Goal: Information Seeking & Learning: Learn about a topic

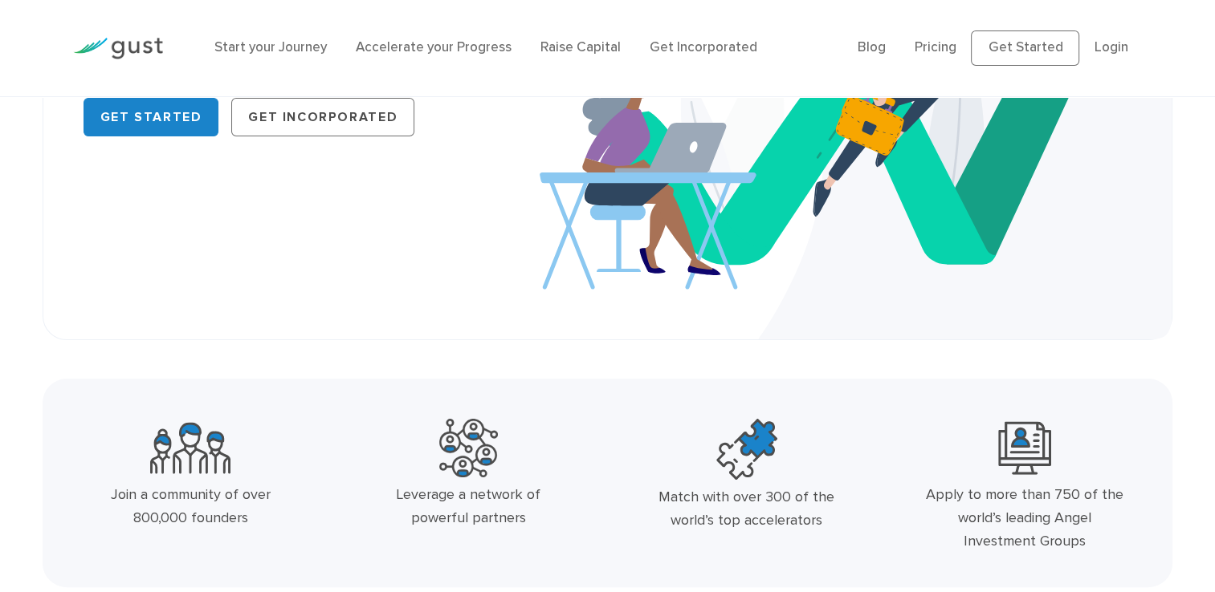
scroll to position [161, 0]
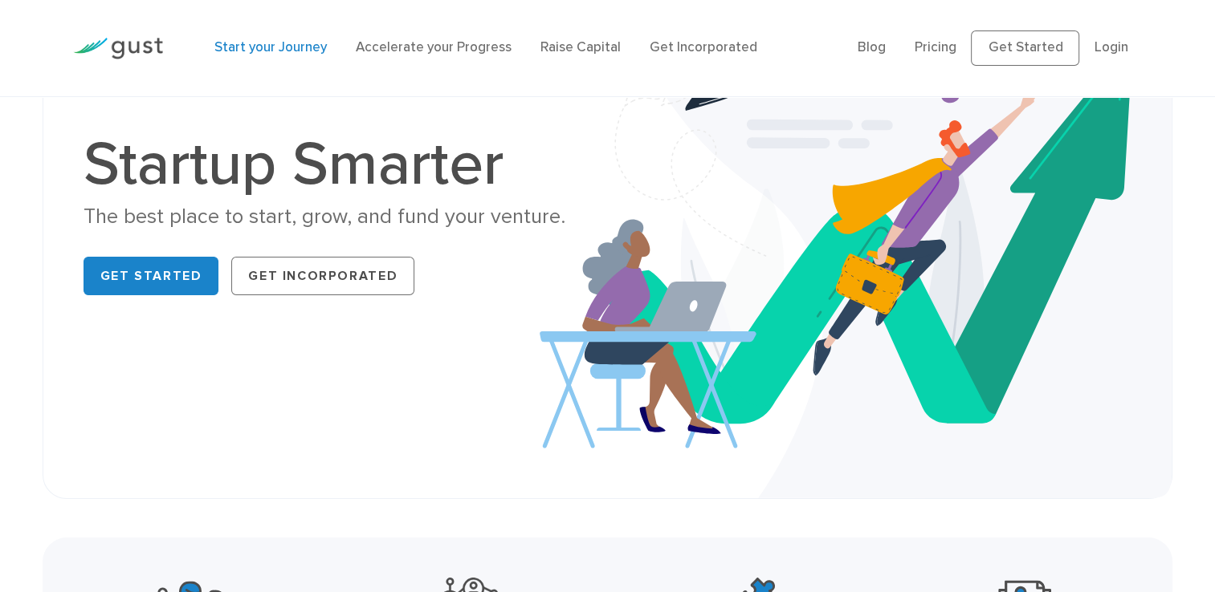
click at [290, 49] on link "Start your Journey" at bounding box center [270, 47] width 112 height 16
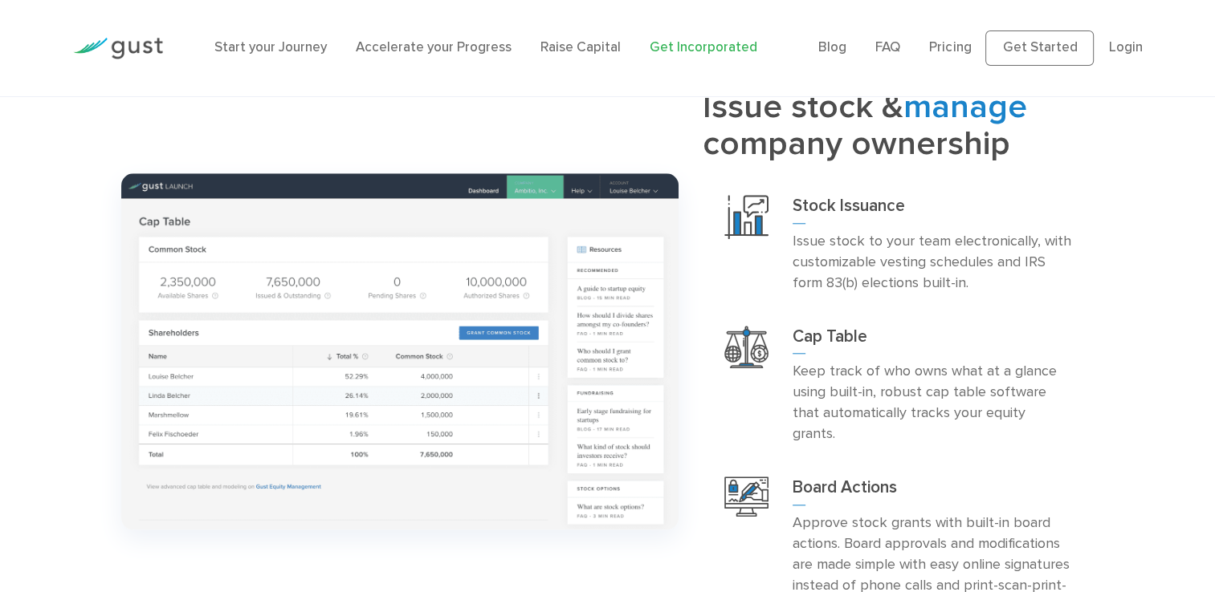
scroll to position [1525, 0]
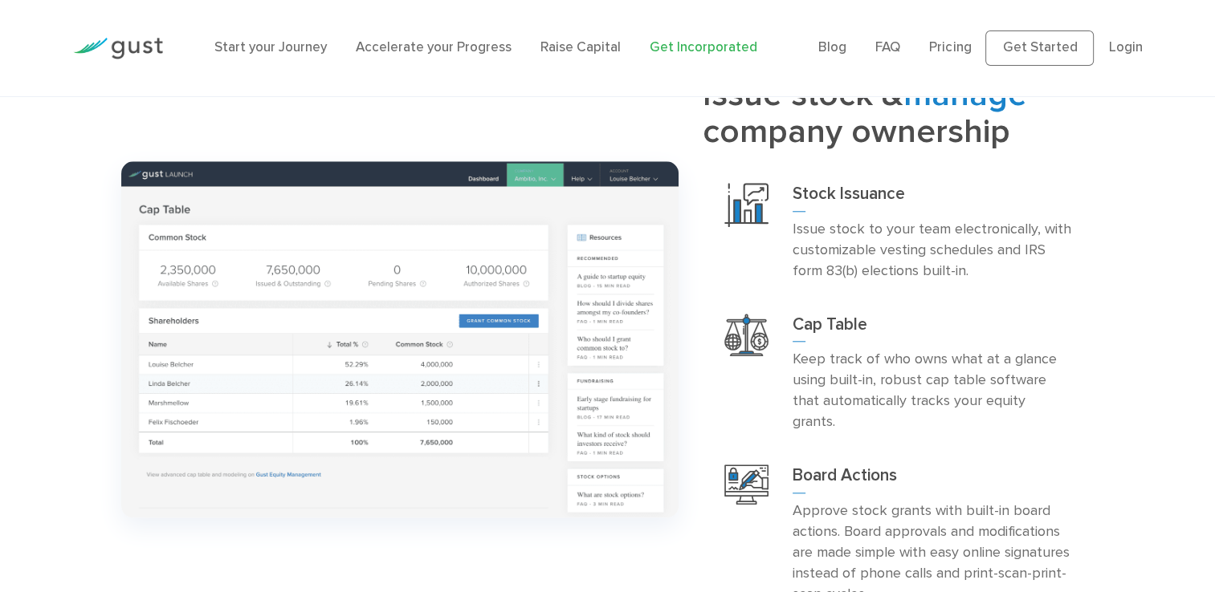
click at [796, 314] on h3 "Cap Table" at bounding box center [931, 328] width 279 height 29
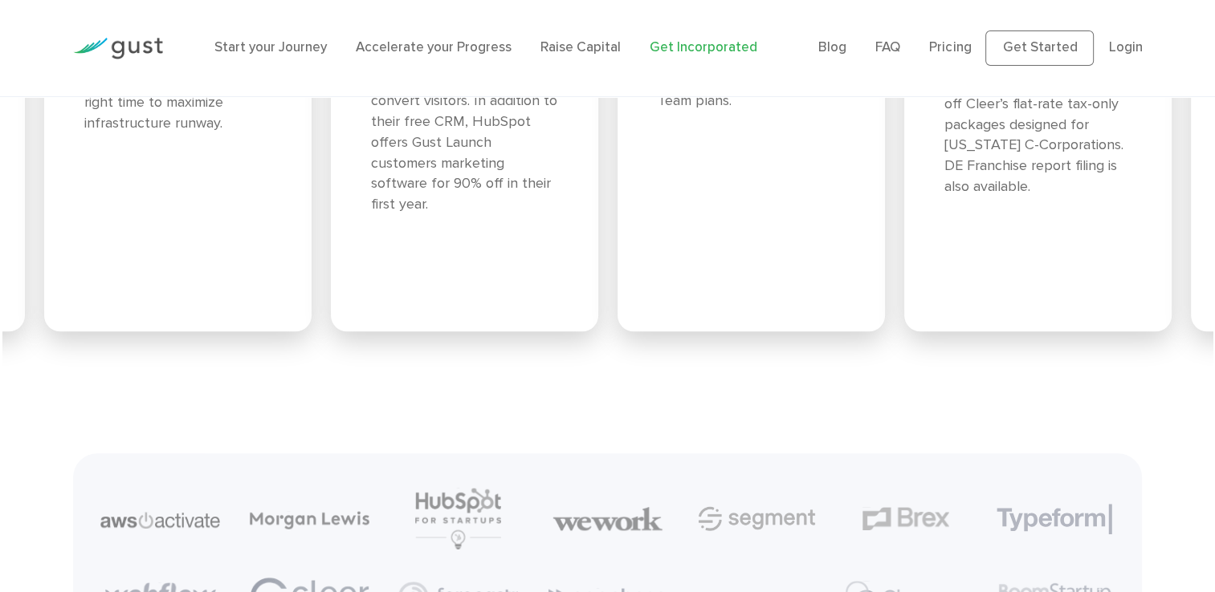
scroll to position [7305, 0]
